Goal: Information Seeking & Learning: Find specific page/section

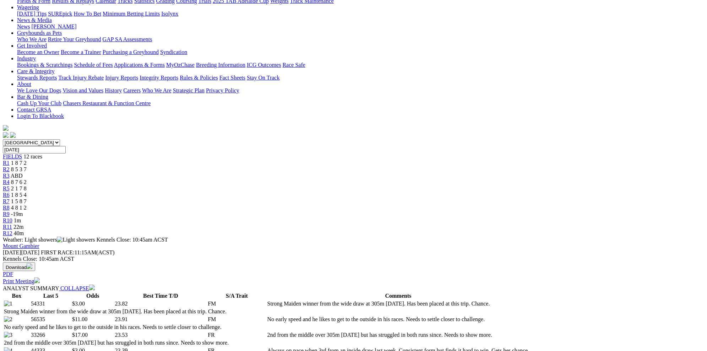
scroll to position [117, 0]
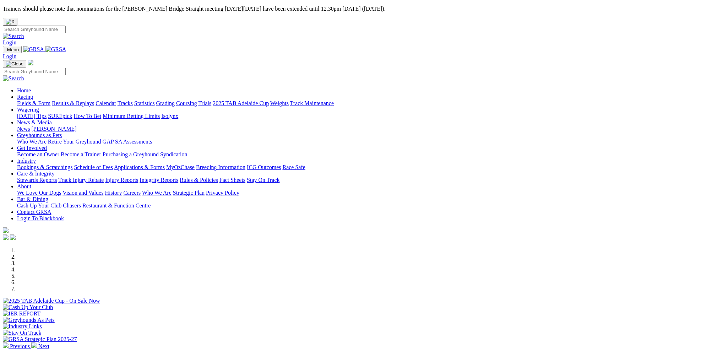
scroll to position [149, 0]
